Goal: Information Seeking & Learning: Learn about a topic

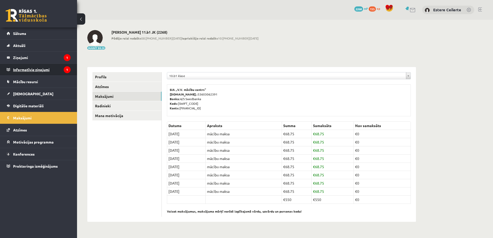
click at [31, 69] on legend "Informatīvie ziņojumi 1" at bounding box center [41, 70] width 57 height 12
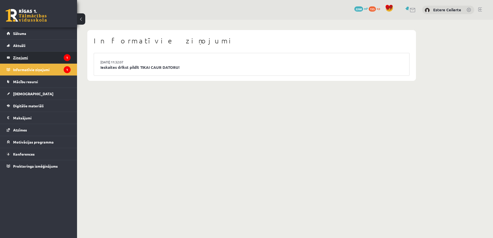
click at [42, 56] on legend "Ziņojumi 1" at bounding box center [41, 58] width 57 height 12
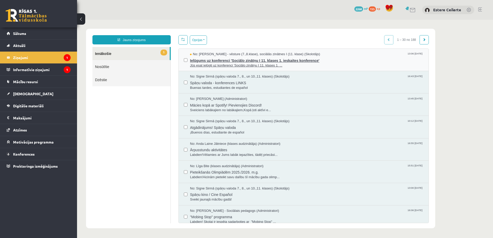
click at [269, 63] on span "Jūs esat ielūgti uz konferenci 'Sociālo zinātņu I 11. klases 1. ..." at bounding box center [306, 65] width 233 height 5
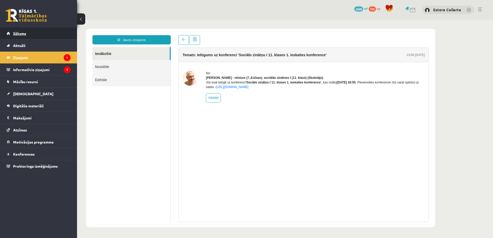
click at [24, 33] on span "Sākums" at bounding box center [19, 33] width 13 height 5
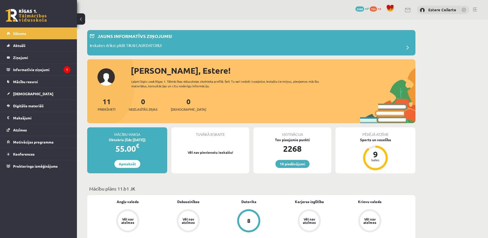
click at [42, 67] on legend "Informatīvie ziņojumi 1" at bounding box center [41, 70] width 57 height 12
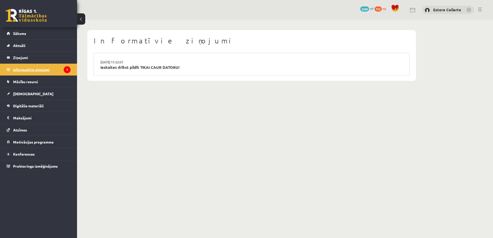
click at [34, 67] on legend "Informatīvie ziņojumi 1" at bounding box center [41, 70] width 57 height 12
click at [180, 69] on link "Ieskaites drīkst pildīt TIKAI CAUR DATORU!" at bounding box center [251, 67] width 302 height 6
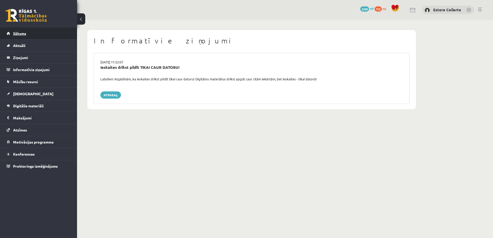
click at [26, 33] on span "Sākums" at bounding box center [19, 33] width 13 height 5
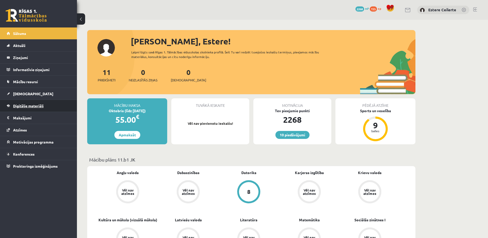
click at [30, 107] on span "Digitālie materiāli" at bounding box center [28, 105] width 31 height 5
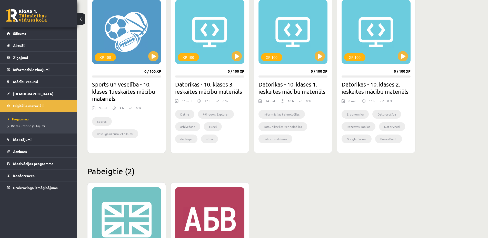
scroll to position [434, 0]
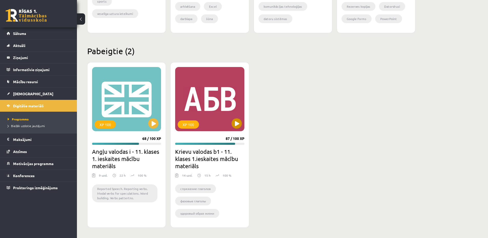
click at [217, 112] on div "XP 100" at bounding box center [209, 99] width 69 height 64
click at [333, 159] on div "XP 100 68 / 100 XP Angļu valodas i - 11. klases 1. ieskaites mācību materiāls 9…" at bounding box center [251, 144] width 328 height 165
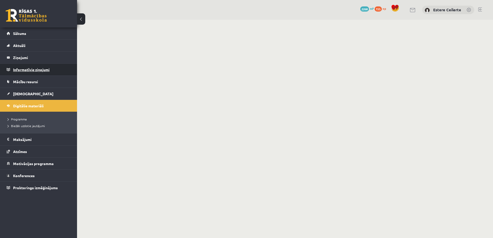
click at [28, 67] on legend "Informatīvie ziņojumi 0" at bounding box center [41, 70] width 57 height 12
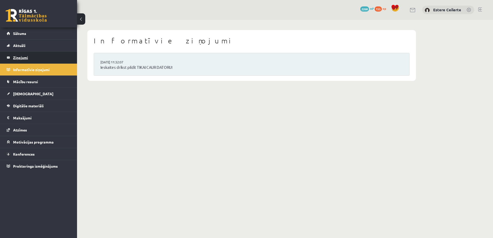
click at [18, 55] on legend "Ziņojumi 0" at bounding box center [41, 58] width 57 height 12
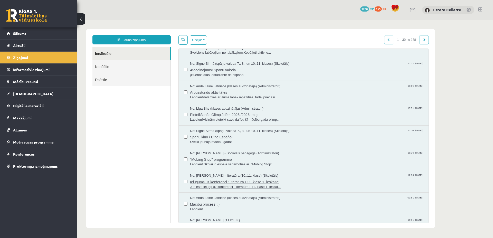
scroll to position [74, 0]
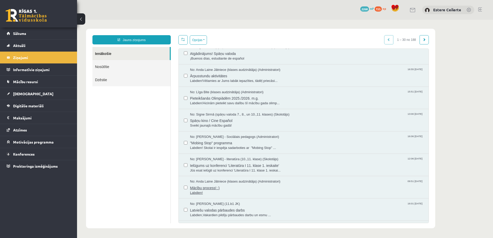
click at [203, 188] on span "Mācību process! :)" at bounding box center [306, 187] width 233 height 6
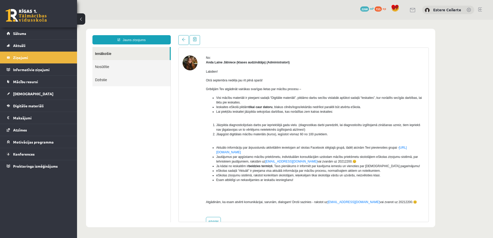
scroll to position [28, 0]
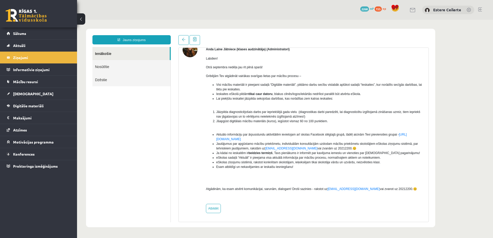
click at [101, 52] on link "Ienākošie" at bounding box center [130, 53] width 77 height 13
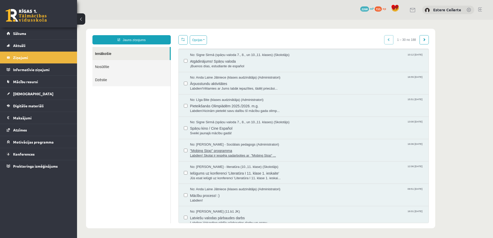
scroll to position [74, 0]
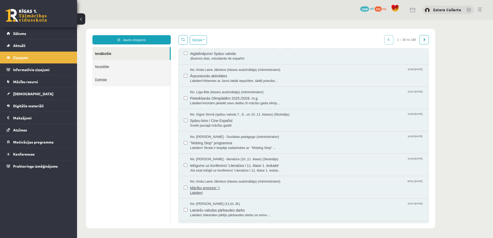
click at [203, 186] on span "Mācību process! :)" at bounding box center [306, 187] width 233 height 6
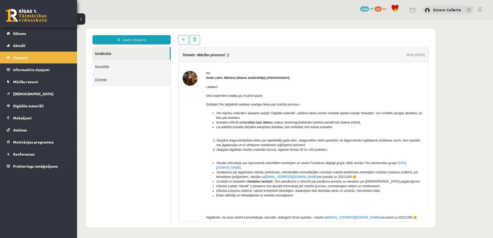
scroll to position [0, 0]
click at [28, 52] on legend "Ziņojumi 0" at bounding box center [41, 58] width 57 height 12
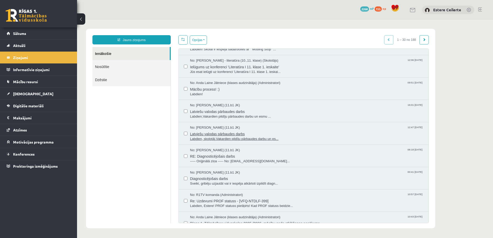
scroll to position [148, 0]
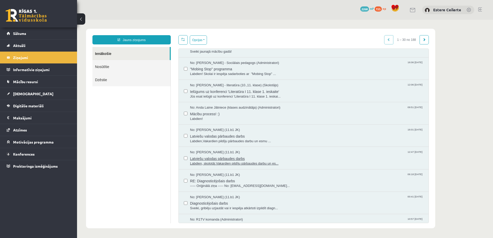
click at [224, 157] on span "Latviešu valodas pārbaudes darbs" at bounding box center [306, 158] width 233 height 6
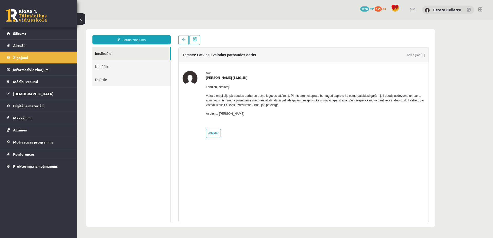
scroll to position [0, 0]
click at [101, 53] on link "Ienākošie" at bounding box center [130, 53] width 77 height 13
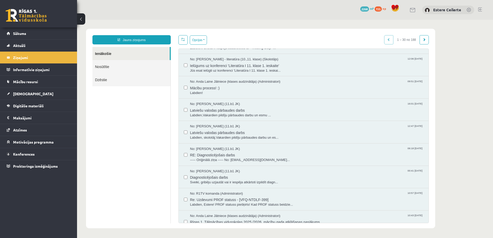
scroll to position [172, 0]
click at [206, 88] on span "Mācību process! :)" at bounding box center [306, 88] width 233 height 6
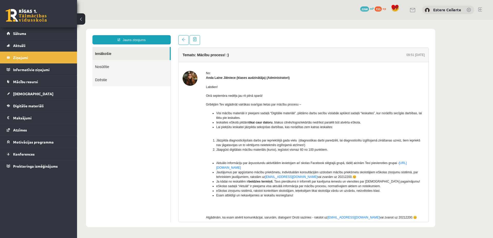
scroll to position [0, 0]
